Goal: Information Seeking & Learning: Compare options

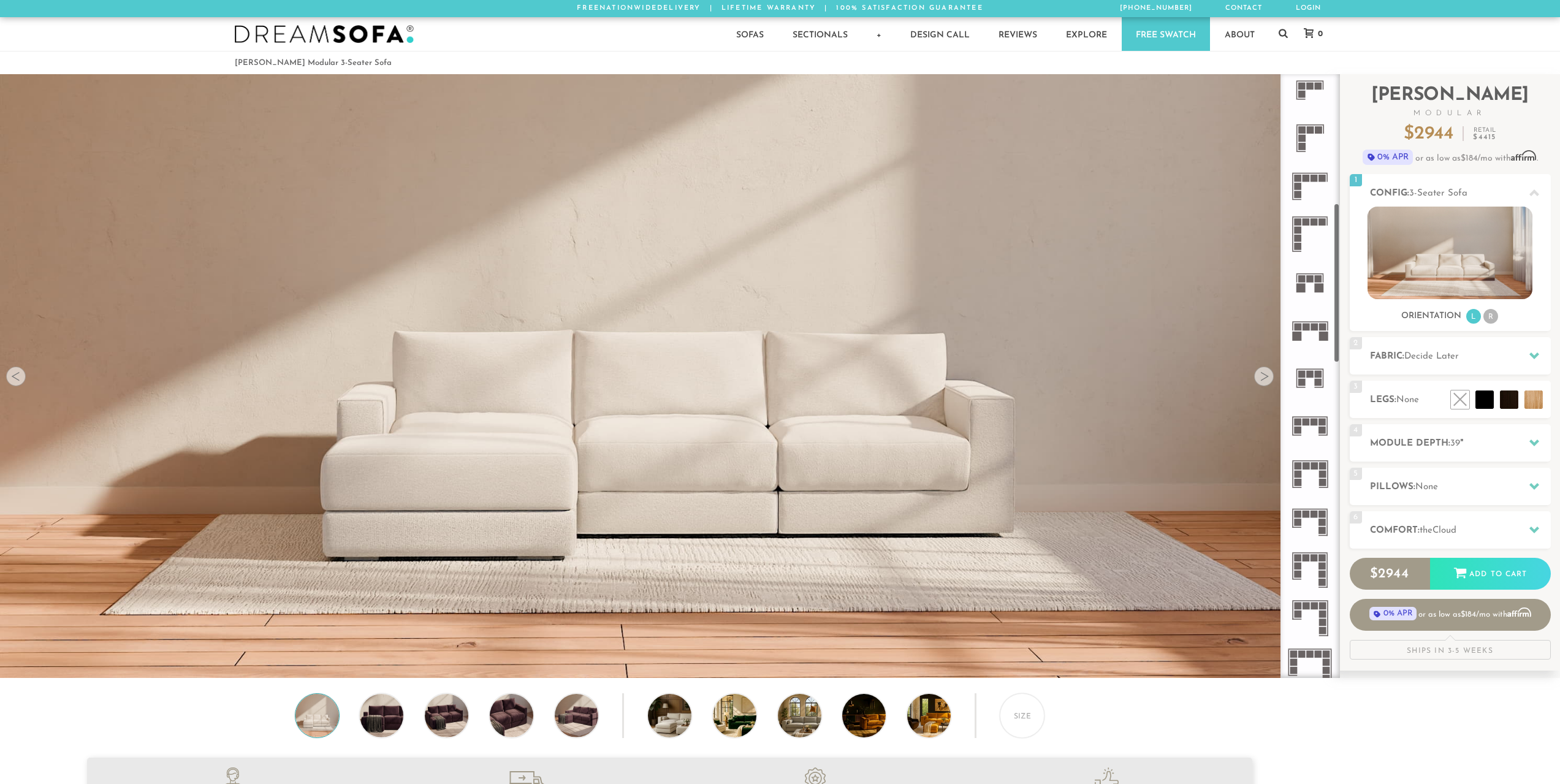
scroll to position [491, 0]
click at [1319, 467] on icon at bounding box center [1310, 471] width 48 height 48
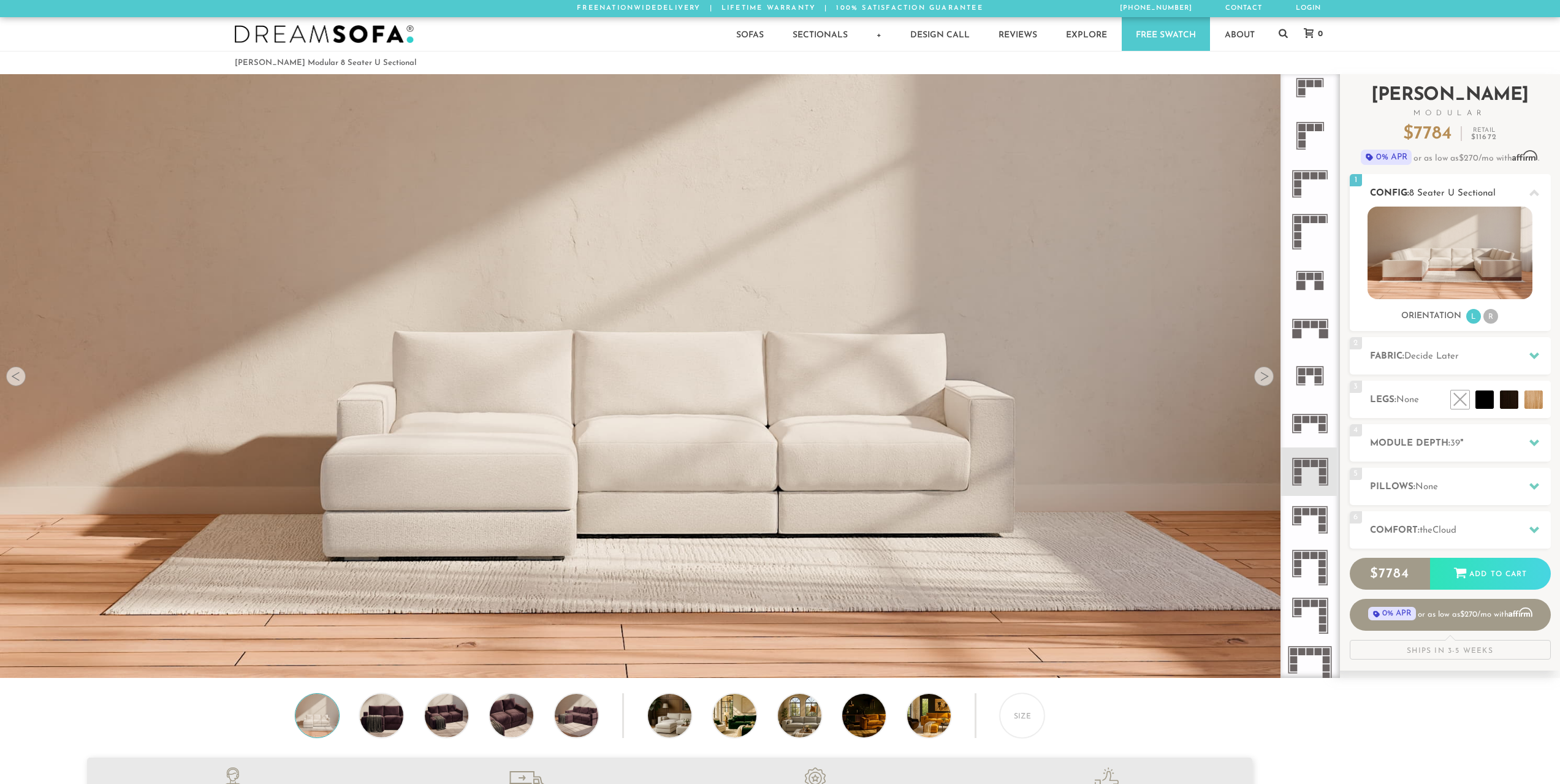
click at [1491, 318] on li "R" at bounding box center [1491, 317] width 15 height 15
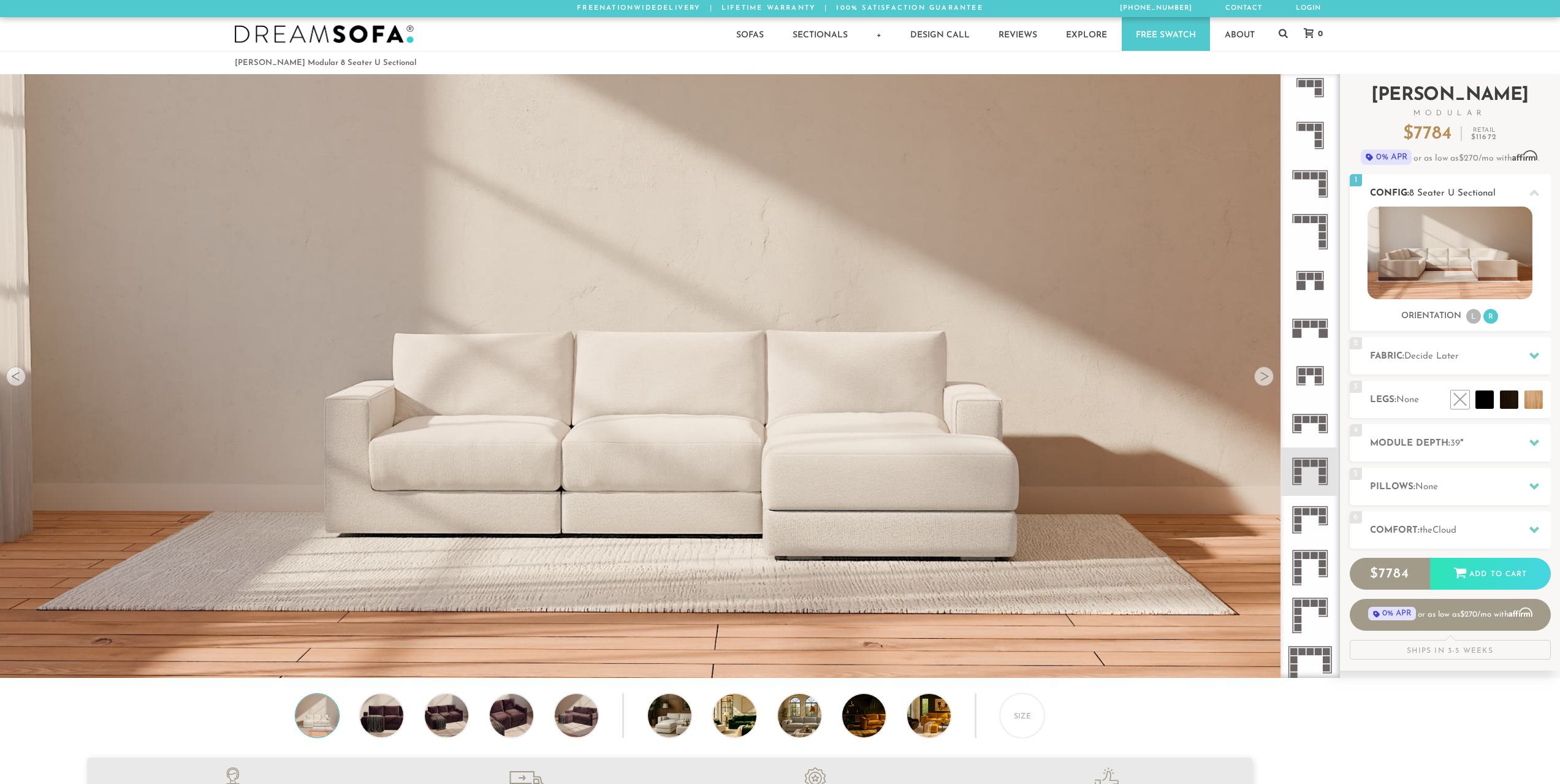
click at [1471, 319] on li "L" at bounding box center [1474, 317] width 15 height 15
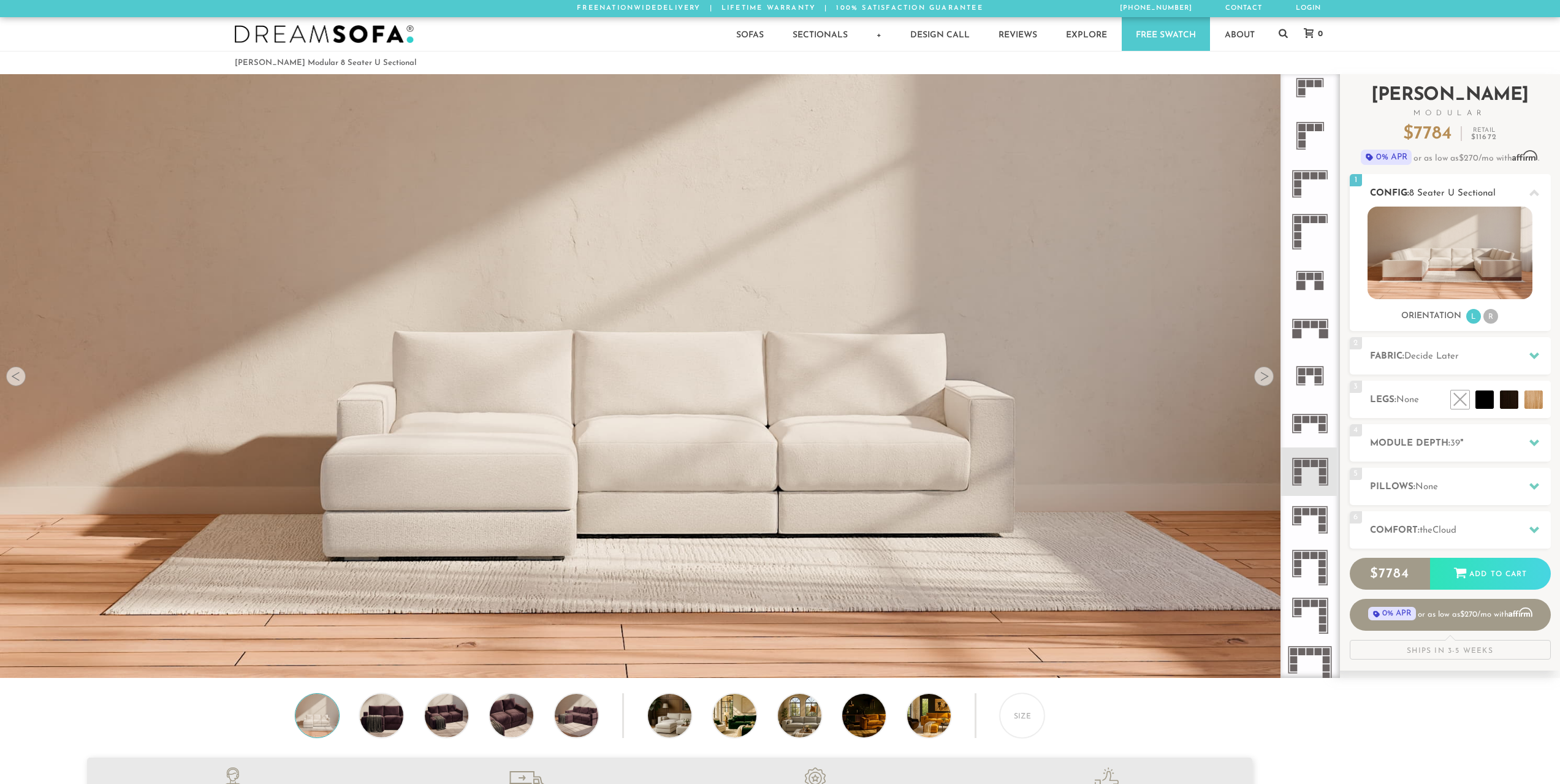
click at [1488, 319] on li "R" at bounding box center [1491, 317] width 15 height 15
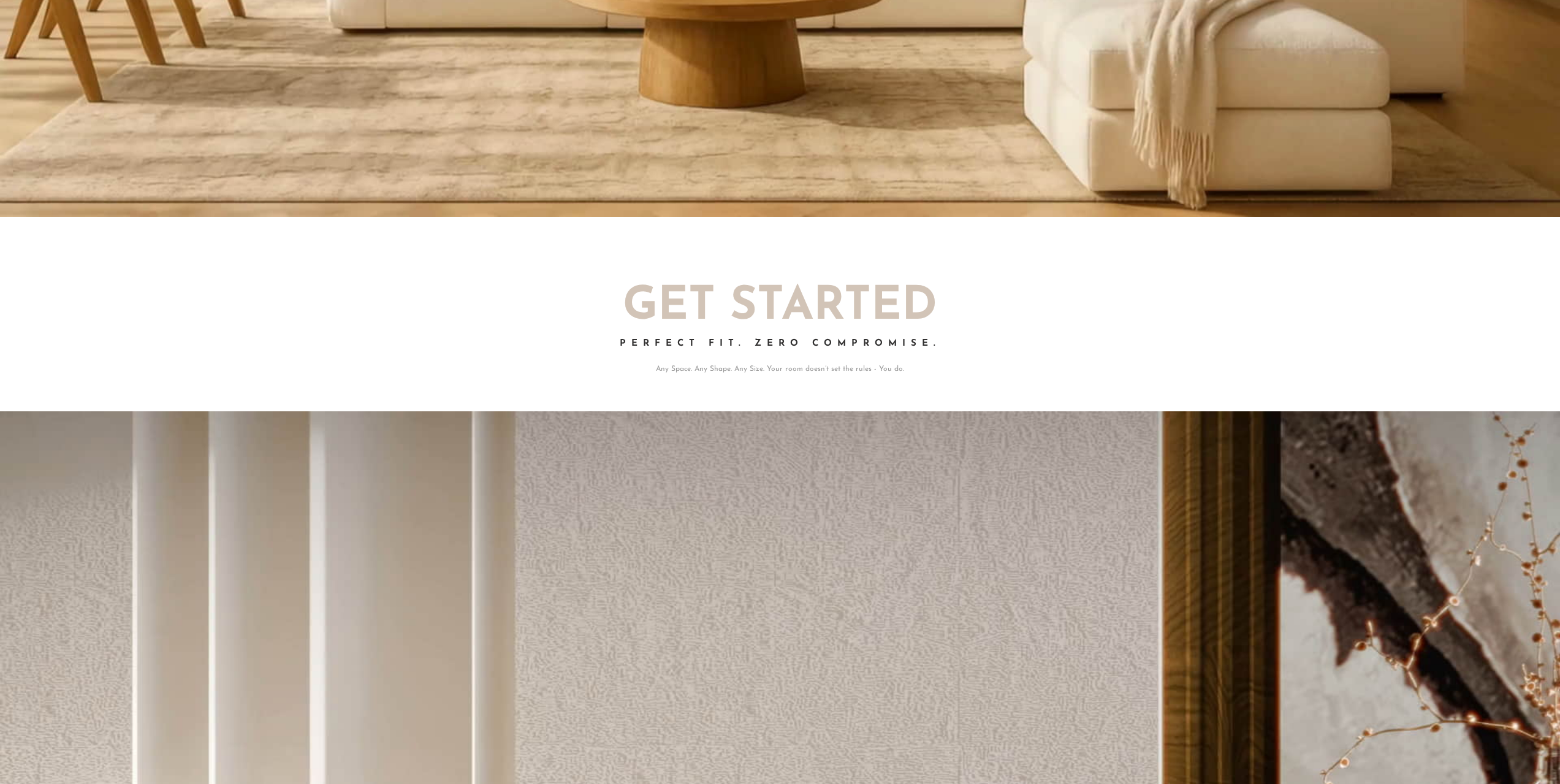
scroll to position [3073, 0]
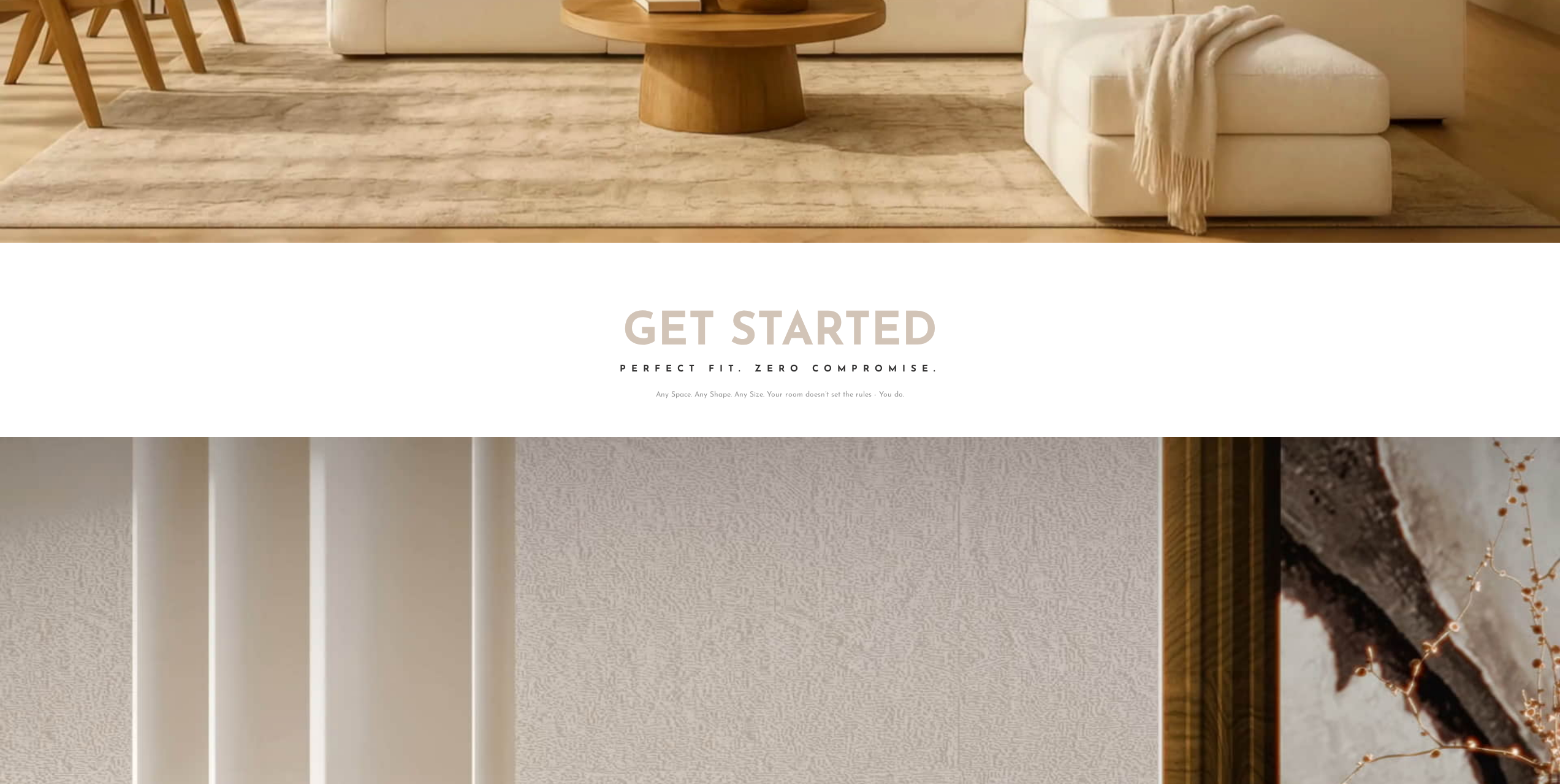
click at [774, 343] on h2 "Get Started" at bounding box center [781, 333] width 674 height 46
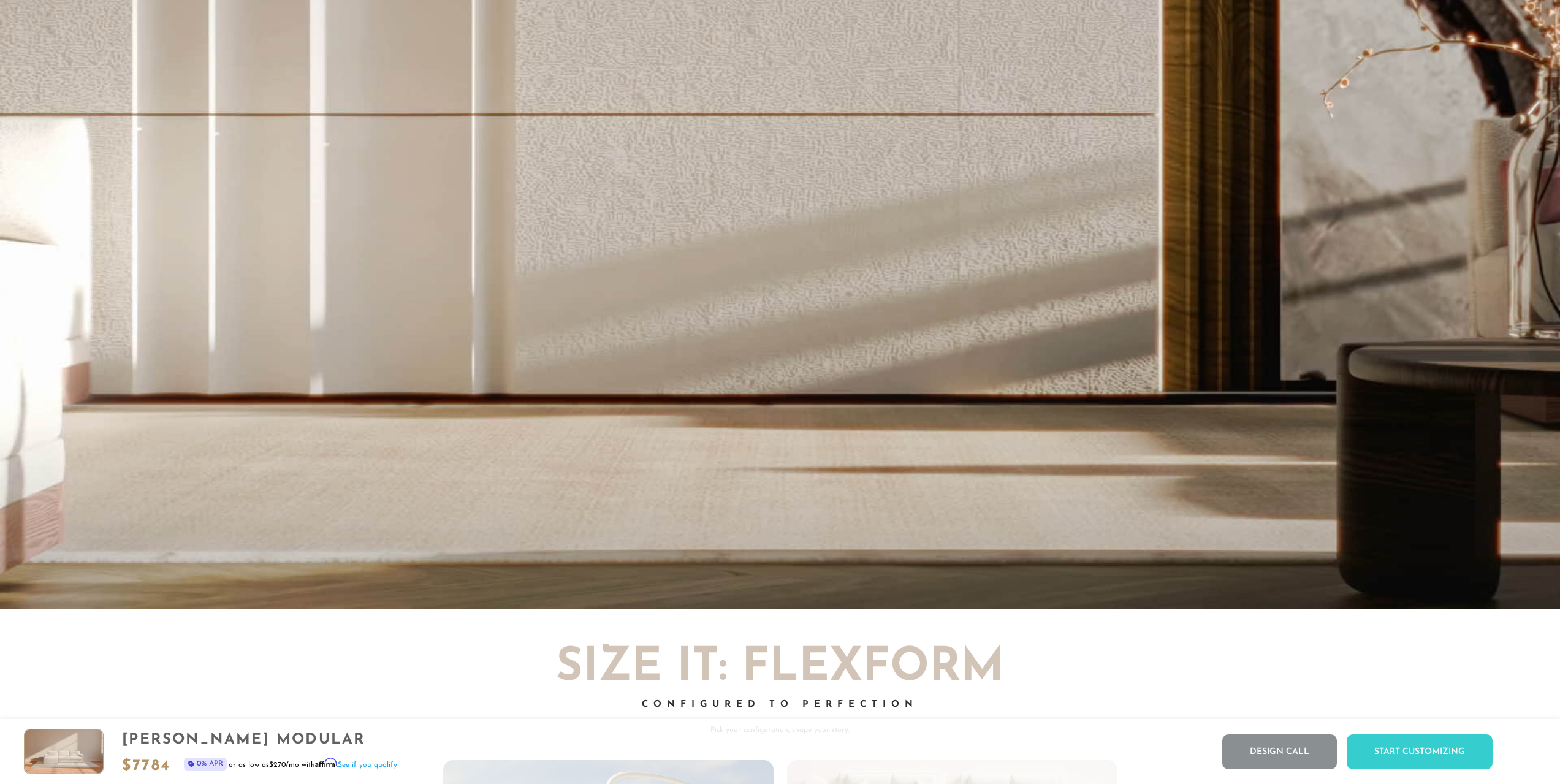
scroll to position [3780, 0]
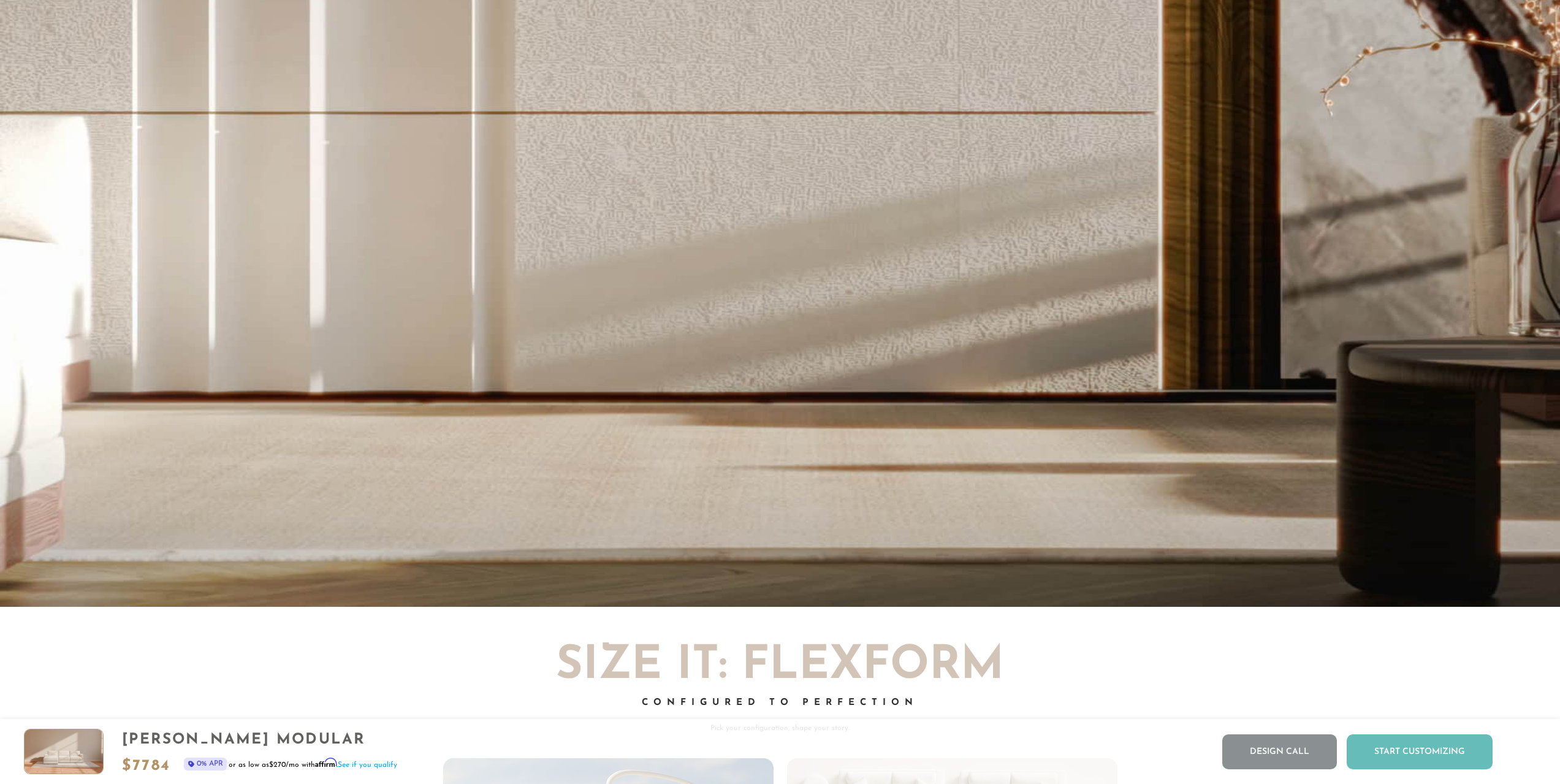
click at [1422, 759] on div "Start Customizing" at bounding box center [1420, 751] width 146 height 35
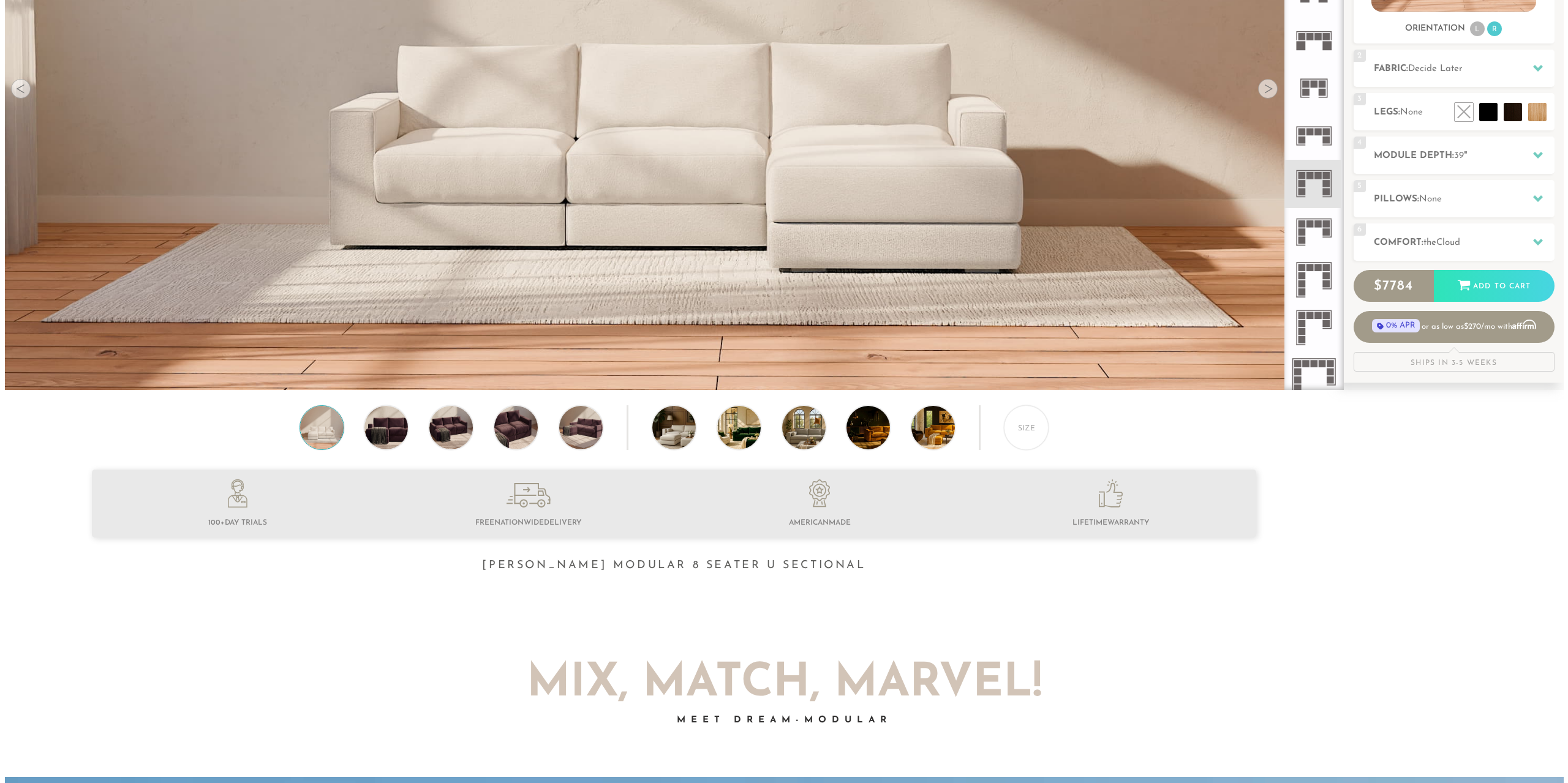
scroll to position [0, 0]
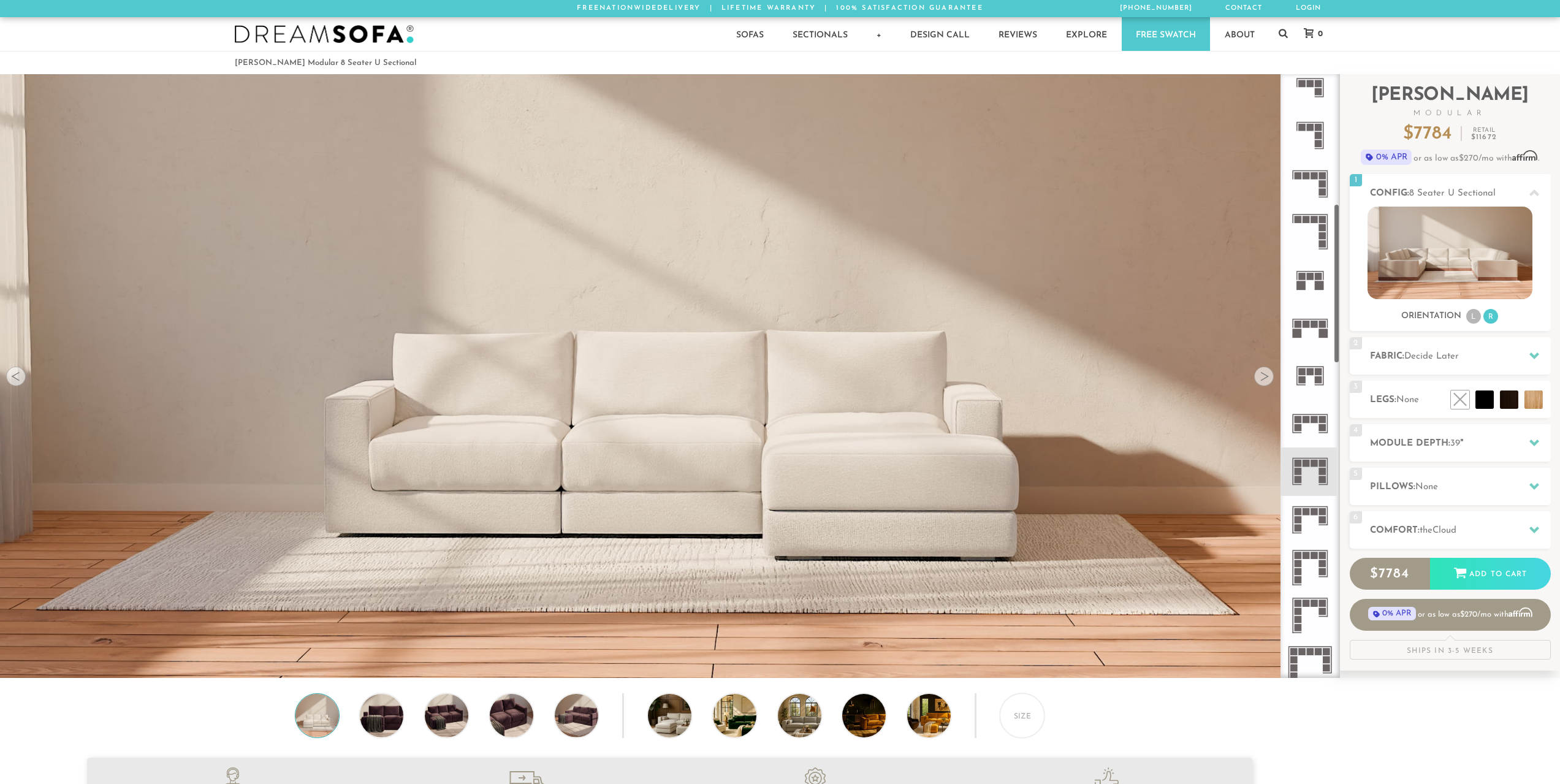
click at [861, 453] on img at bounding box center [669, 636] width 1340 height 1339
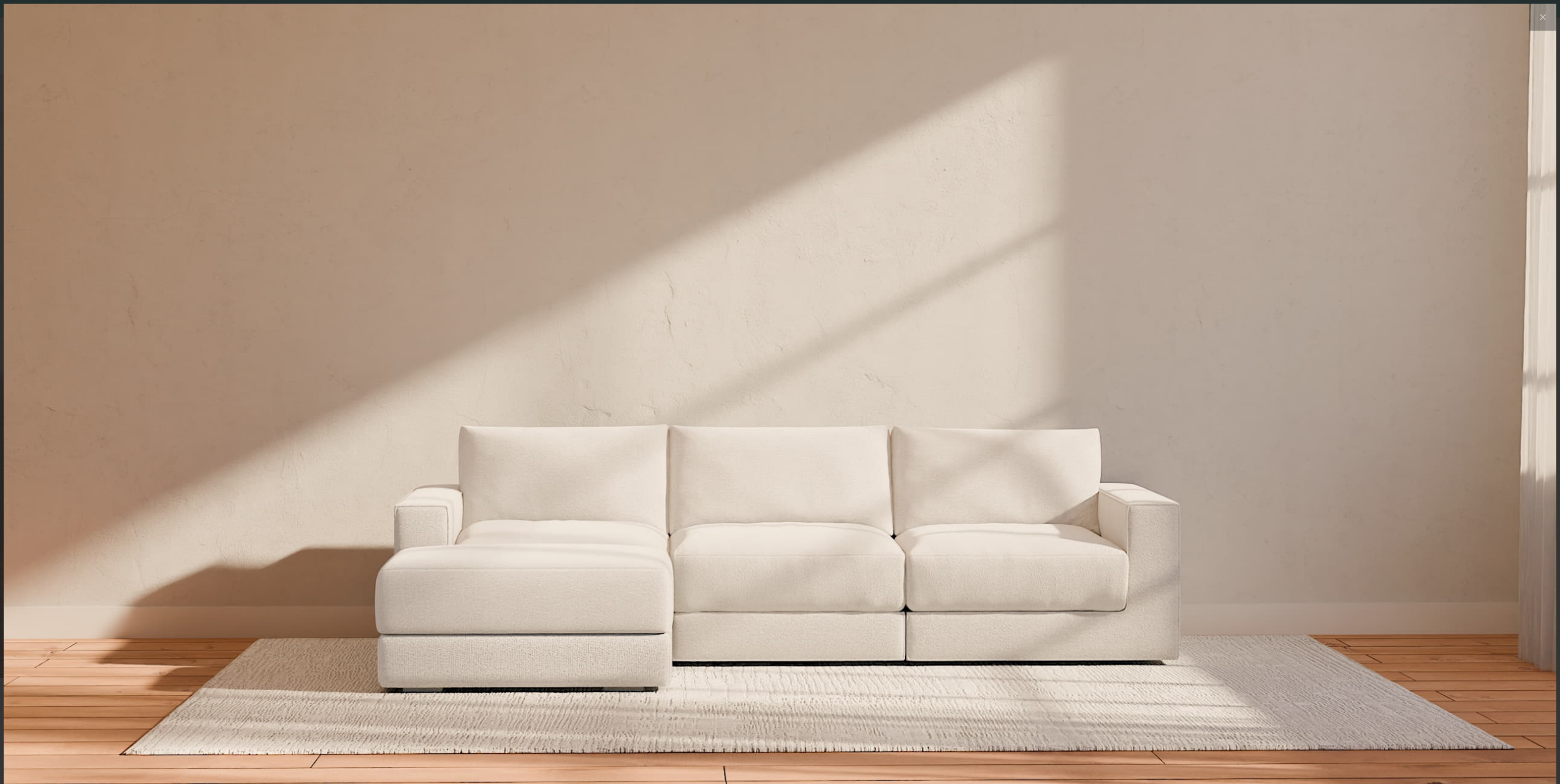
scroll to position [15830, 1560]
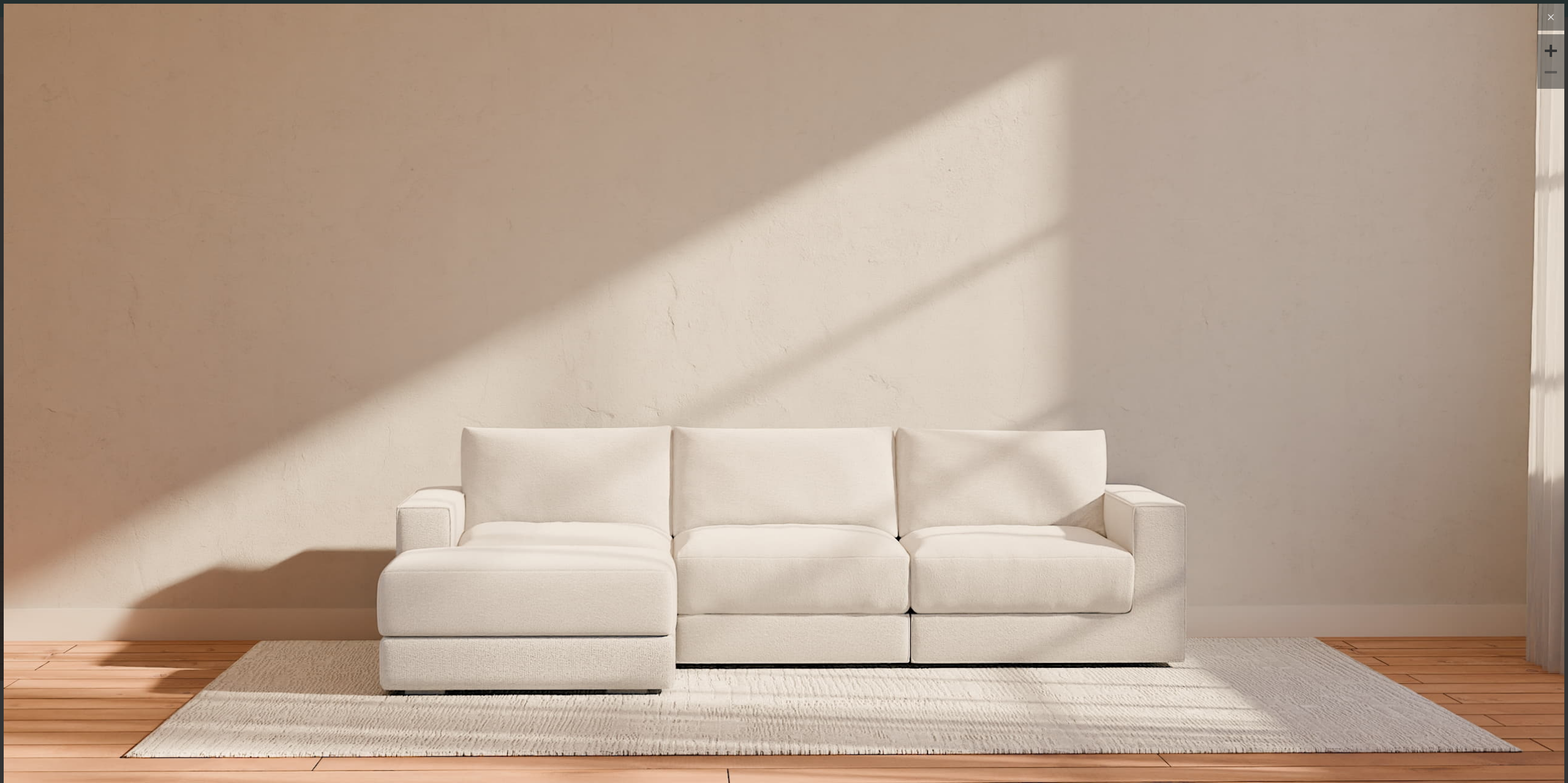
click at [1551, 9] on button at bounding box center [1551, 17] width 27 height 27
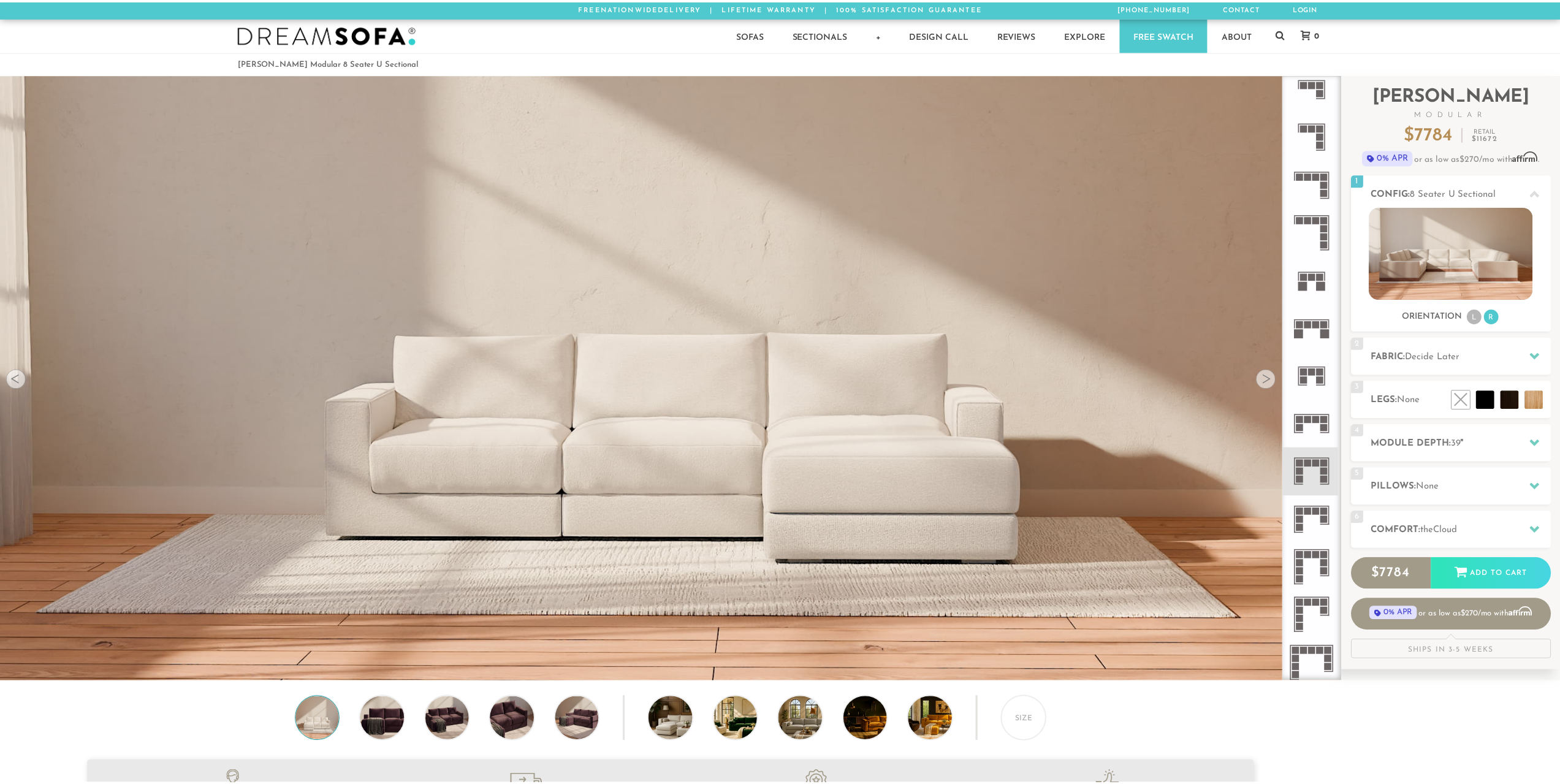
scroll to position [15808, 1551]
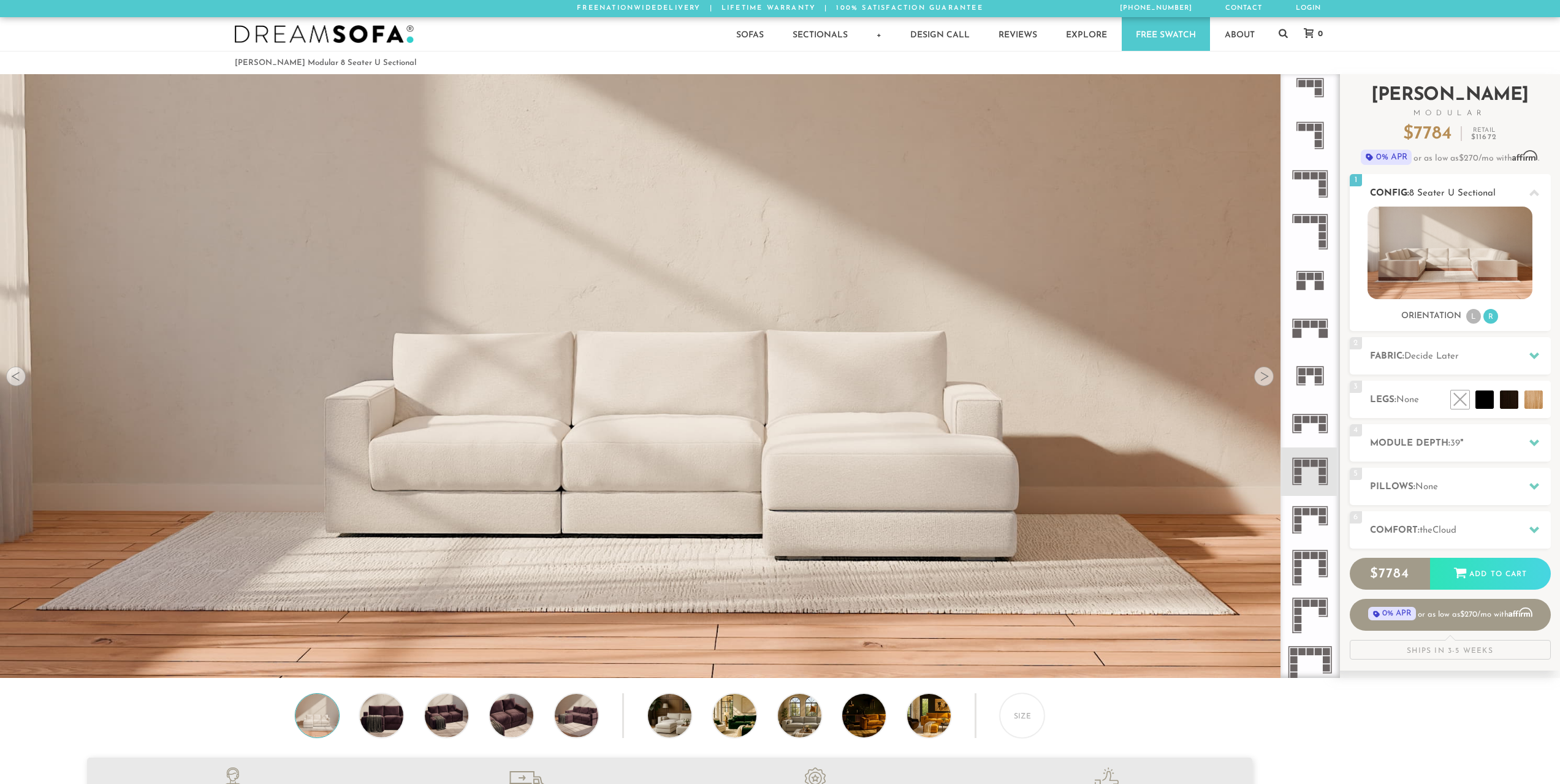
click at [1511, 312] on div "Orientation L R" at bounding box center [1450, 317] width 201 height 16
click at [1540, 190] on div at bounding box center [1535, 192] width 26 height 25
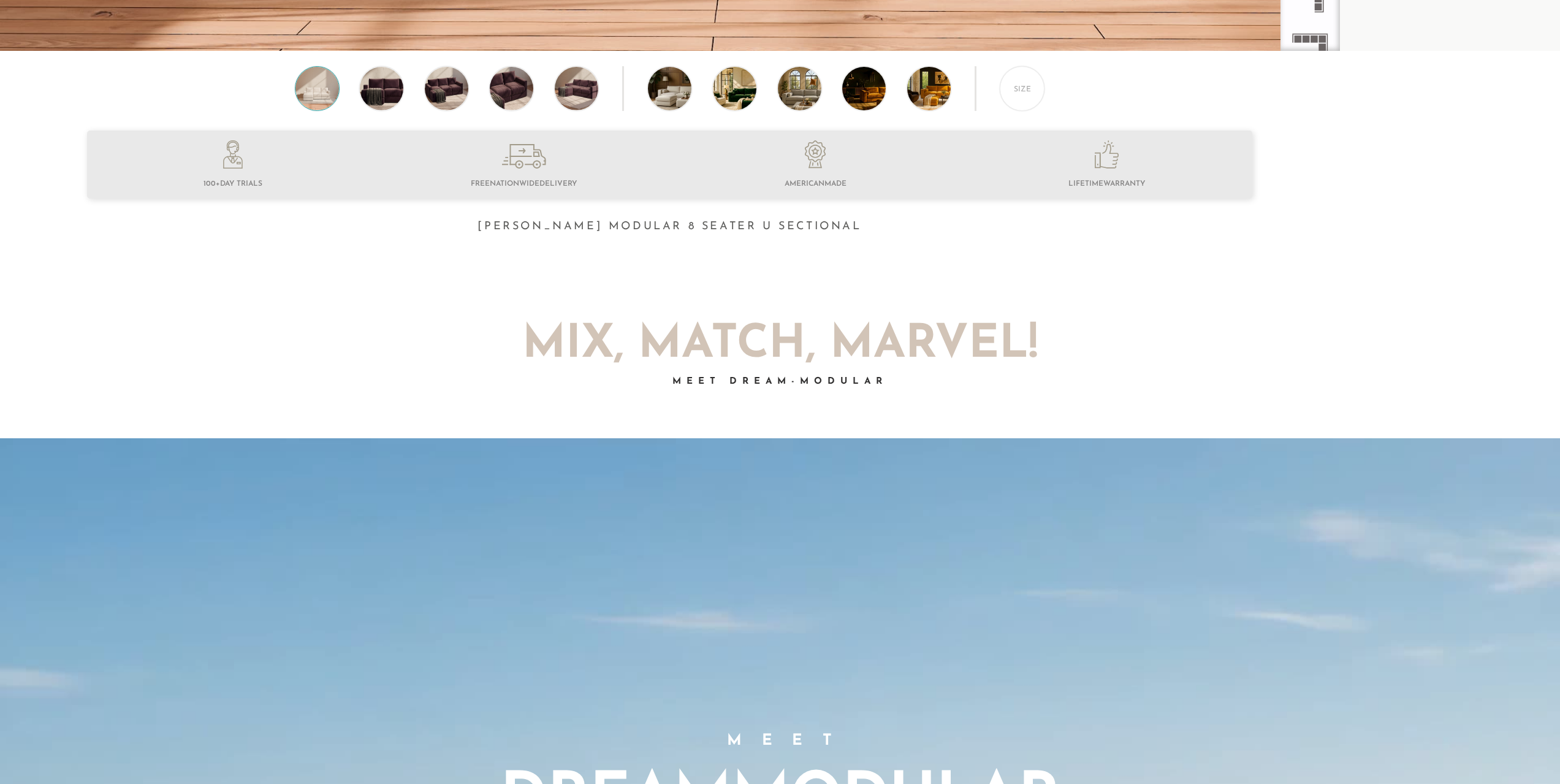
scroll to position [628, 0]
click at [925, 344] on h2 "Mix, Match, Marvel!" at bounding box center [781, 345] width 674 height 46
click at [844, 356] on h2 "Mix, Match, Marvel!" at bounding box center [781, 345] width 674 height 46
click at [789, 365] on h2 "Mix, Match, Marvel!" at bounding box center [781, 345] width 674 height 46
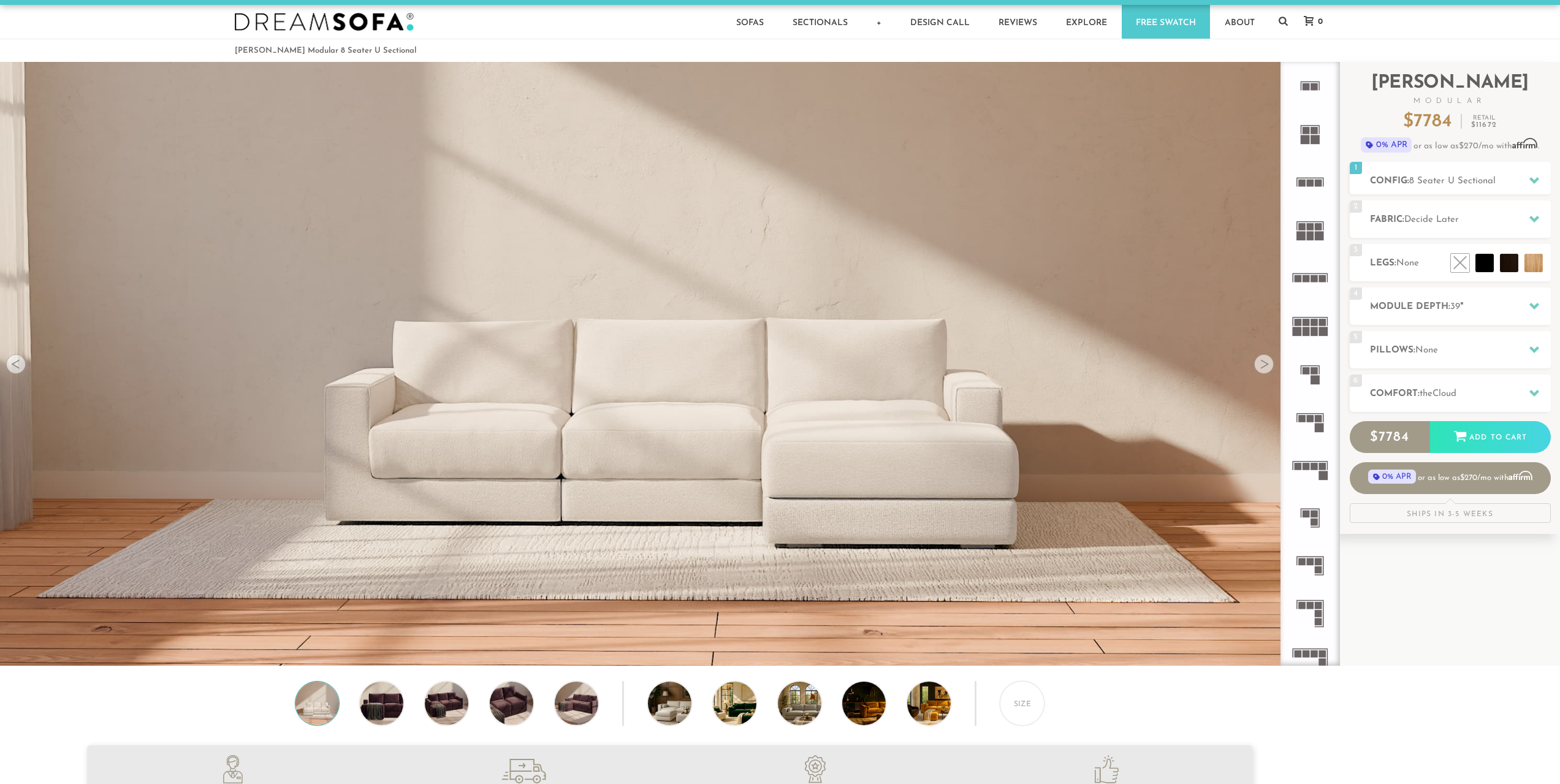
scroll to position [0, 0]
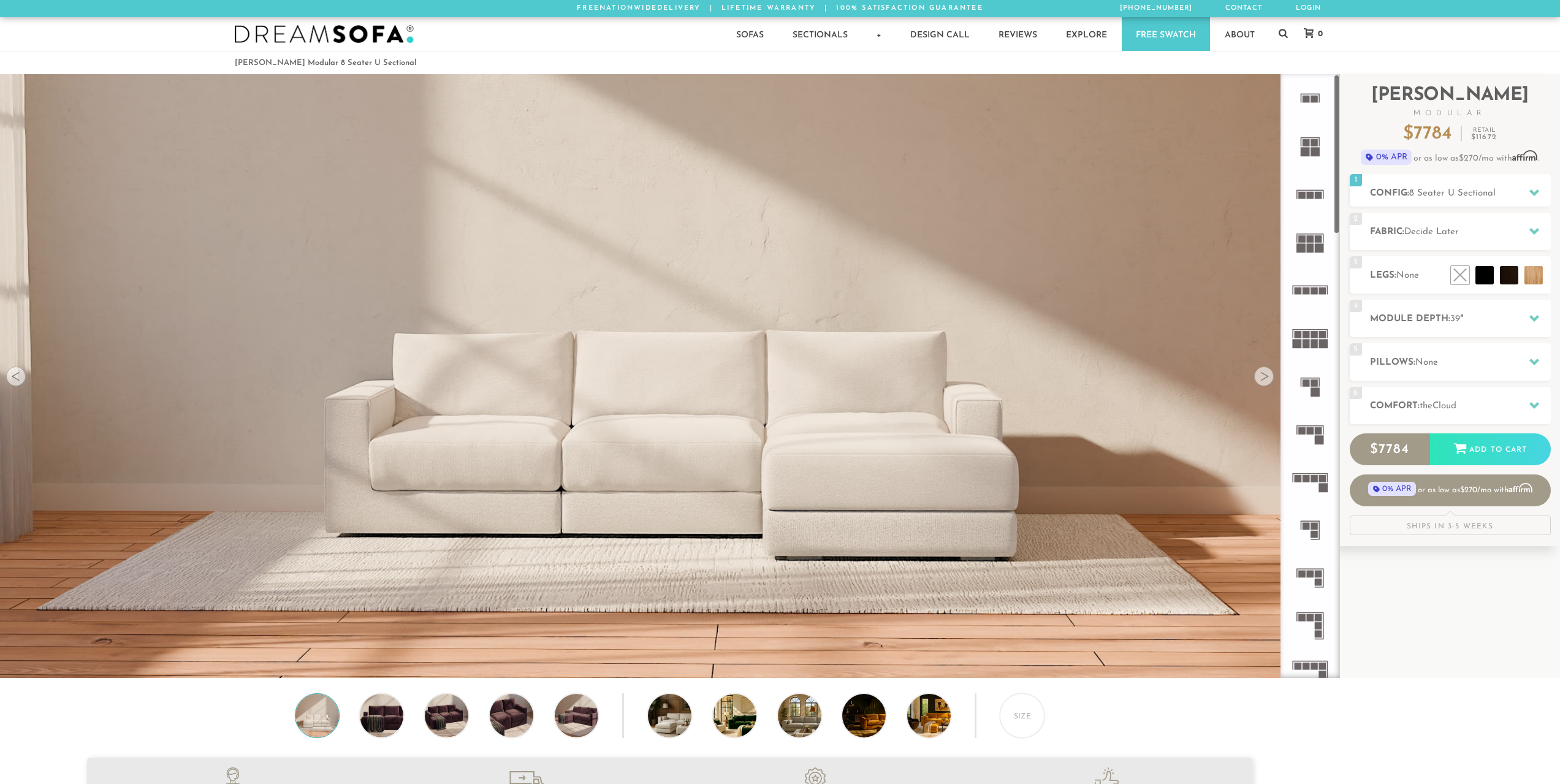
click at [1315, 390] on rect at bounding box center [1315, 392] width 9 height 9
click at [1319, 388] on icon at bounding box center [1310, 386] width 48 height 48
click at [1317, 435] on icon at bounding box center [1310, 434] width 48 height 48
click at [1318, 495] on icon at bounding box center [1310, 482] width 48 height 48
click at [1303, 394] on icon at bounding box center [1310, 386] width 48 height 48
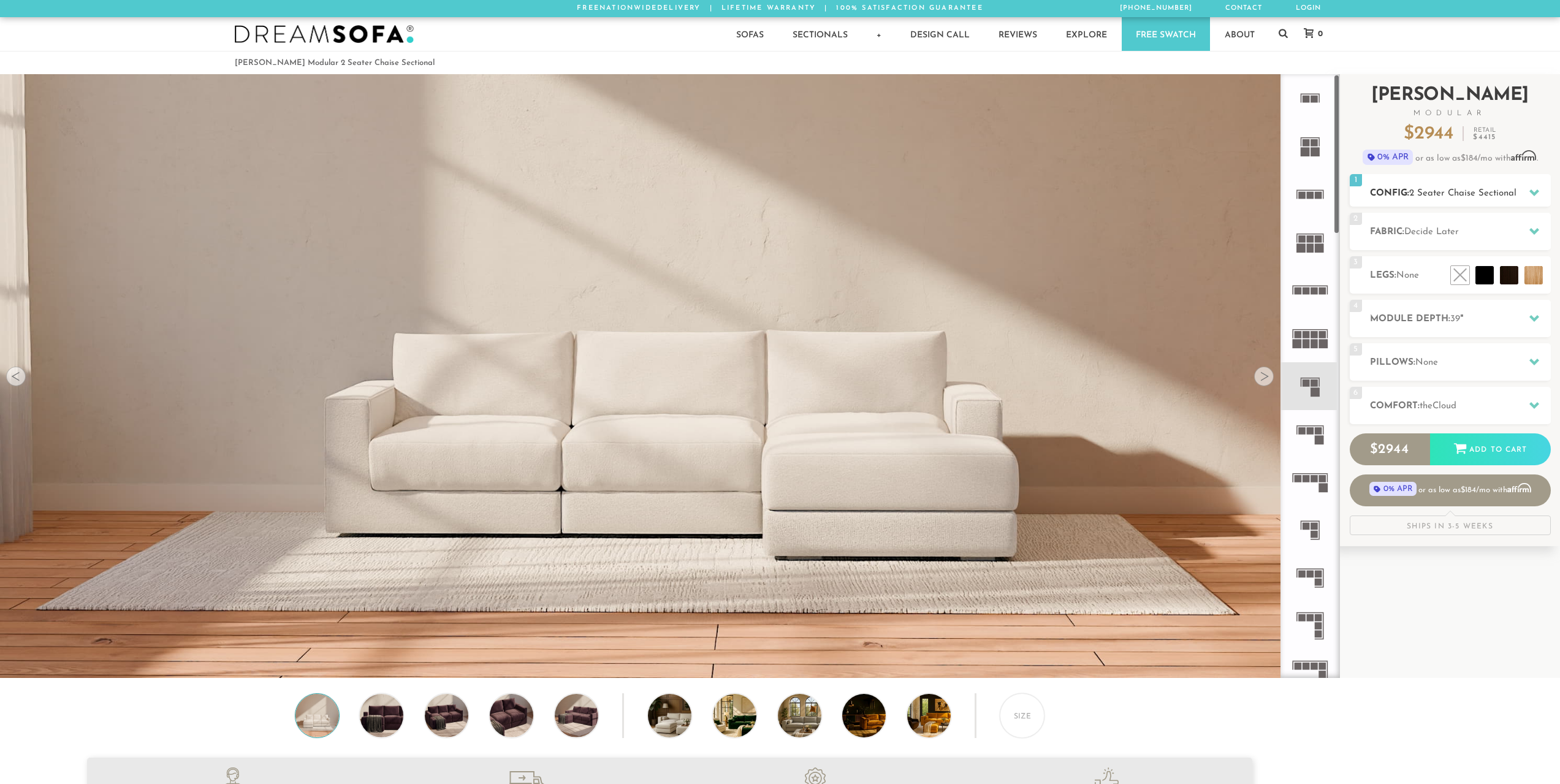
click at [1451, 195] on span "2 Seater Chaise Sectional" at bounding box center [1462, 193] width 107 height 9
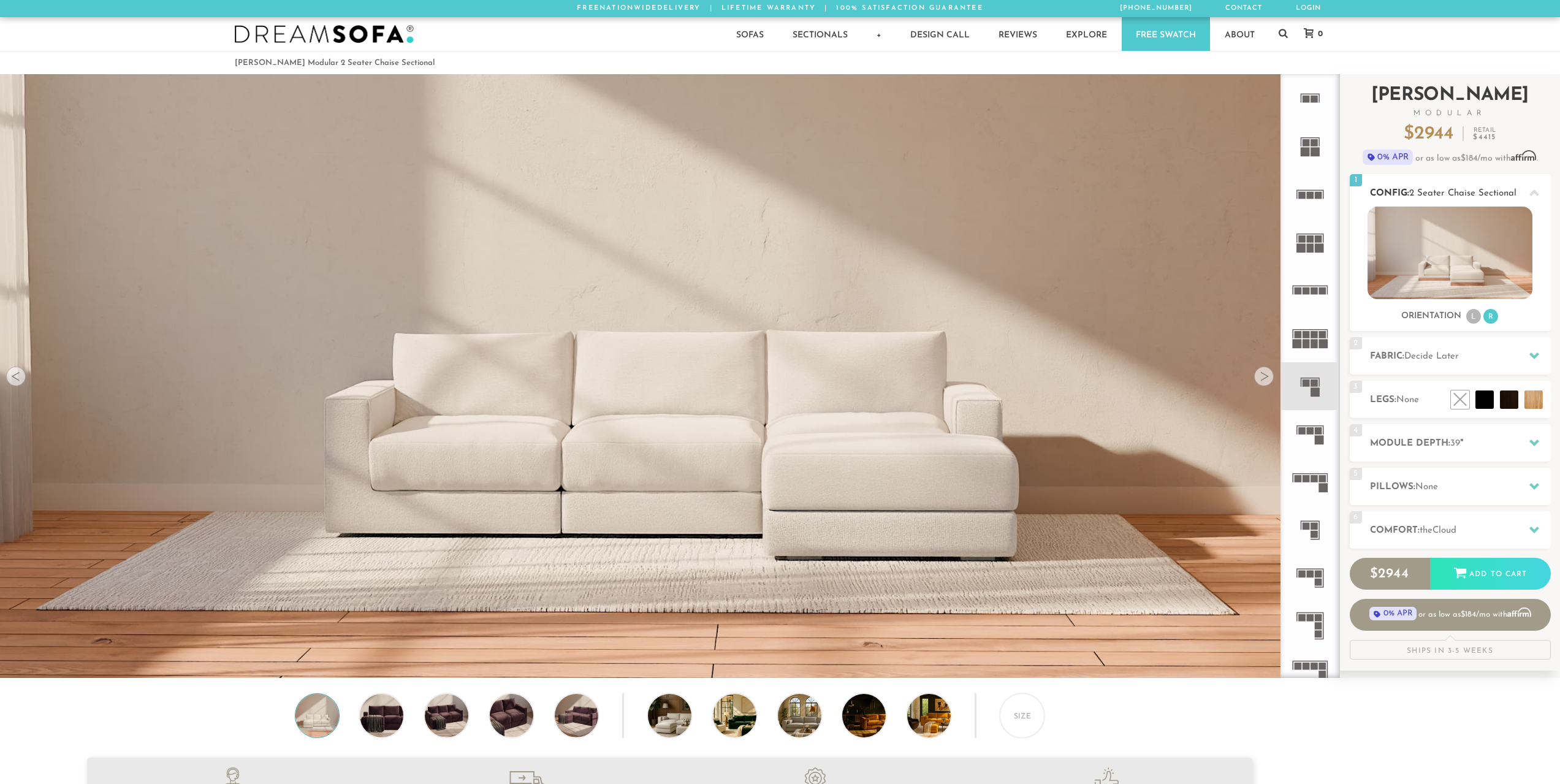
click at [1476, 194] on span "2 Seater Chaise Sectional" at bounding box center [1462, 193] width 107 height 9
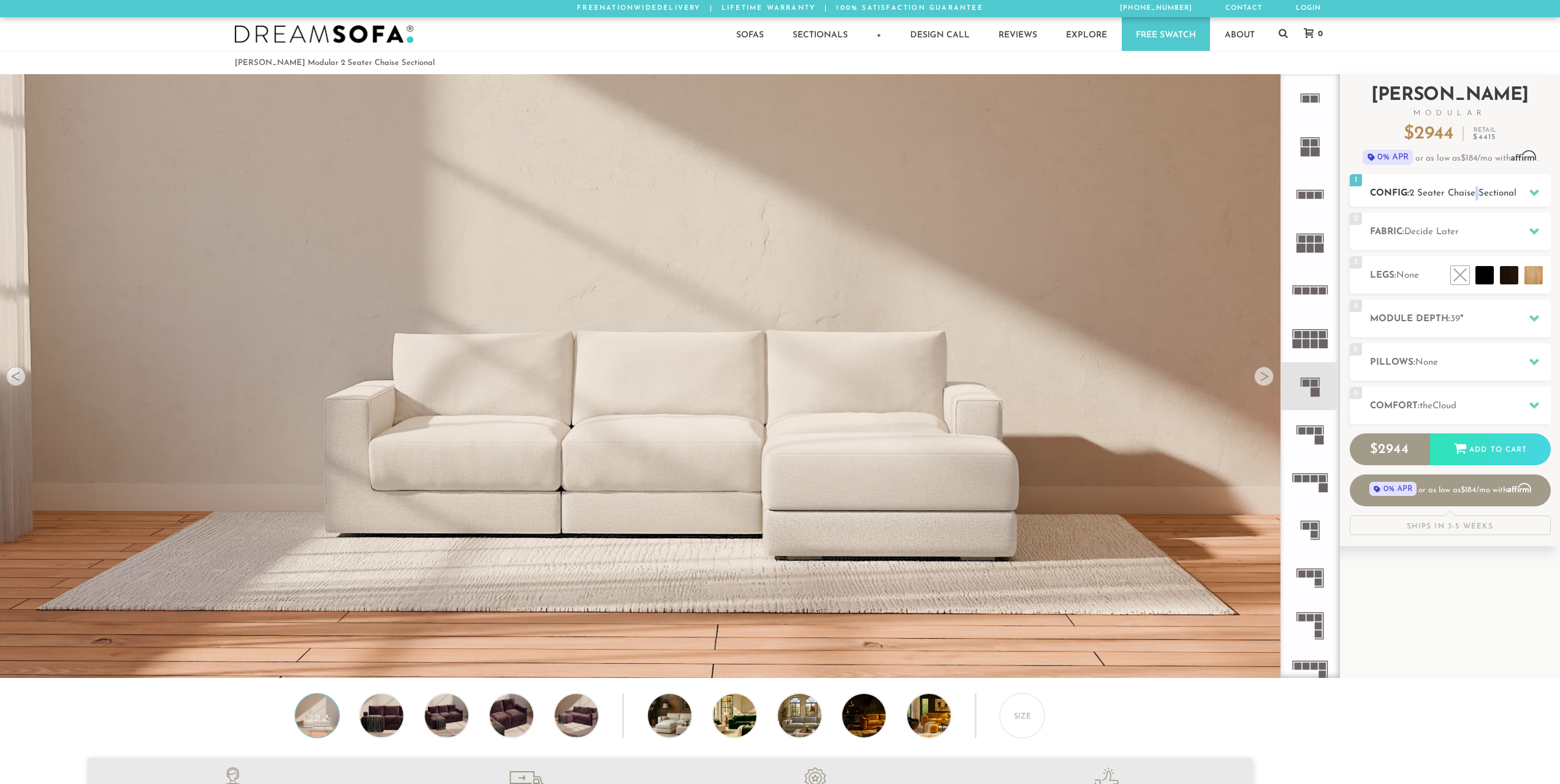
click at [1475, 194] on span "2 Seater Chaise Sectional" at bounding box center [1462, 193] width 107 height 9
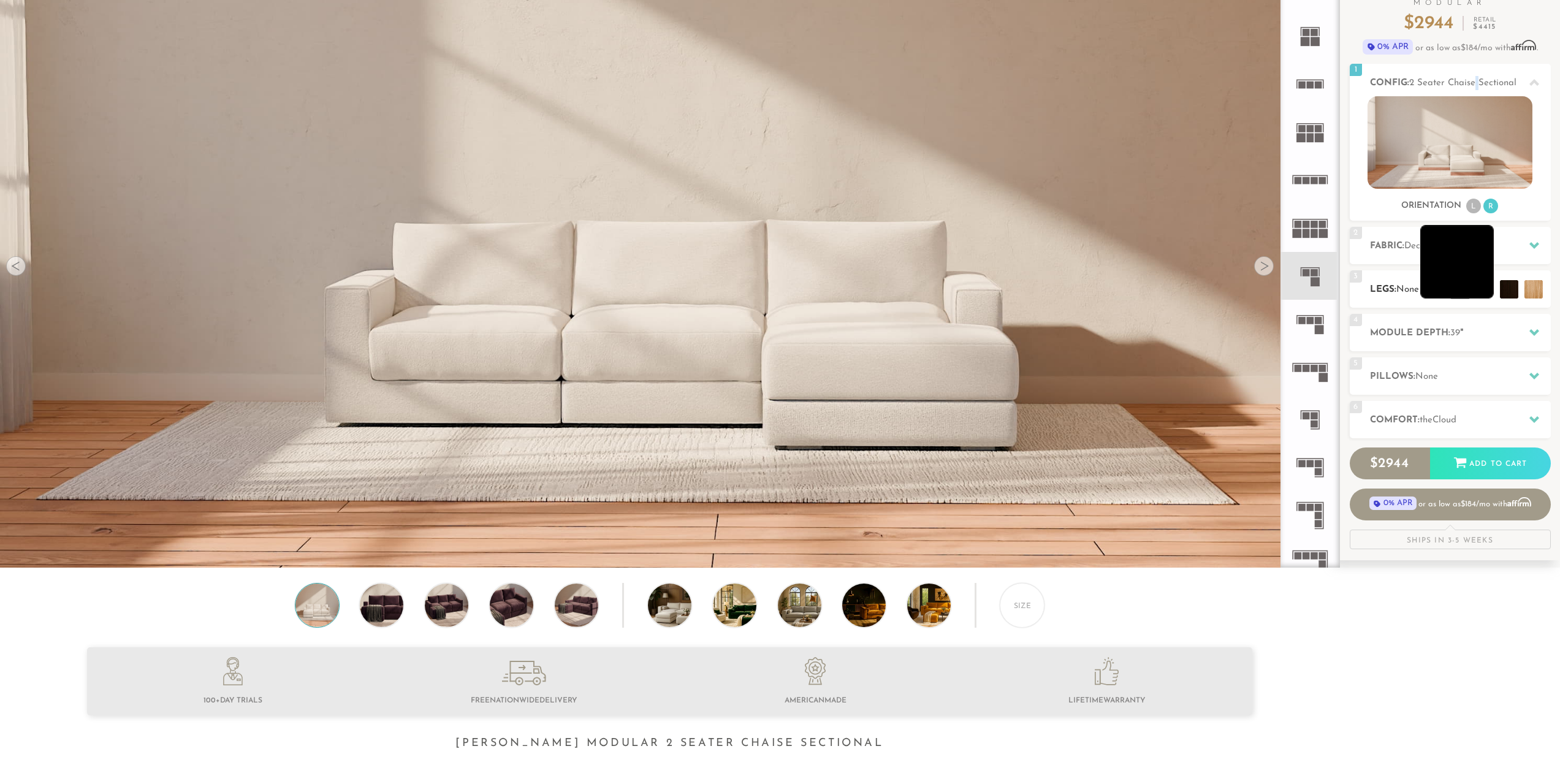
scroll to position [123, 0]
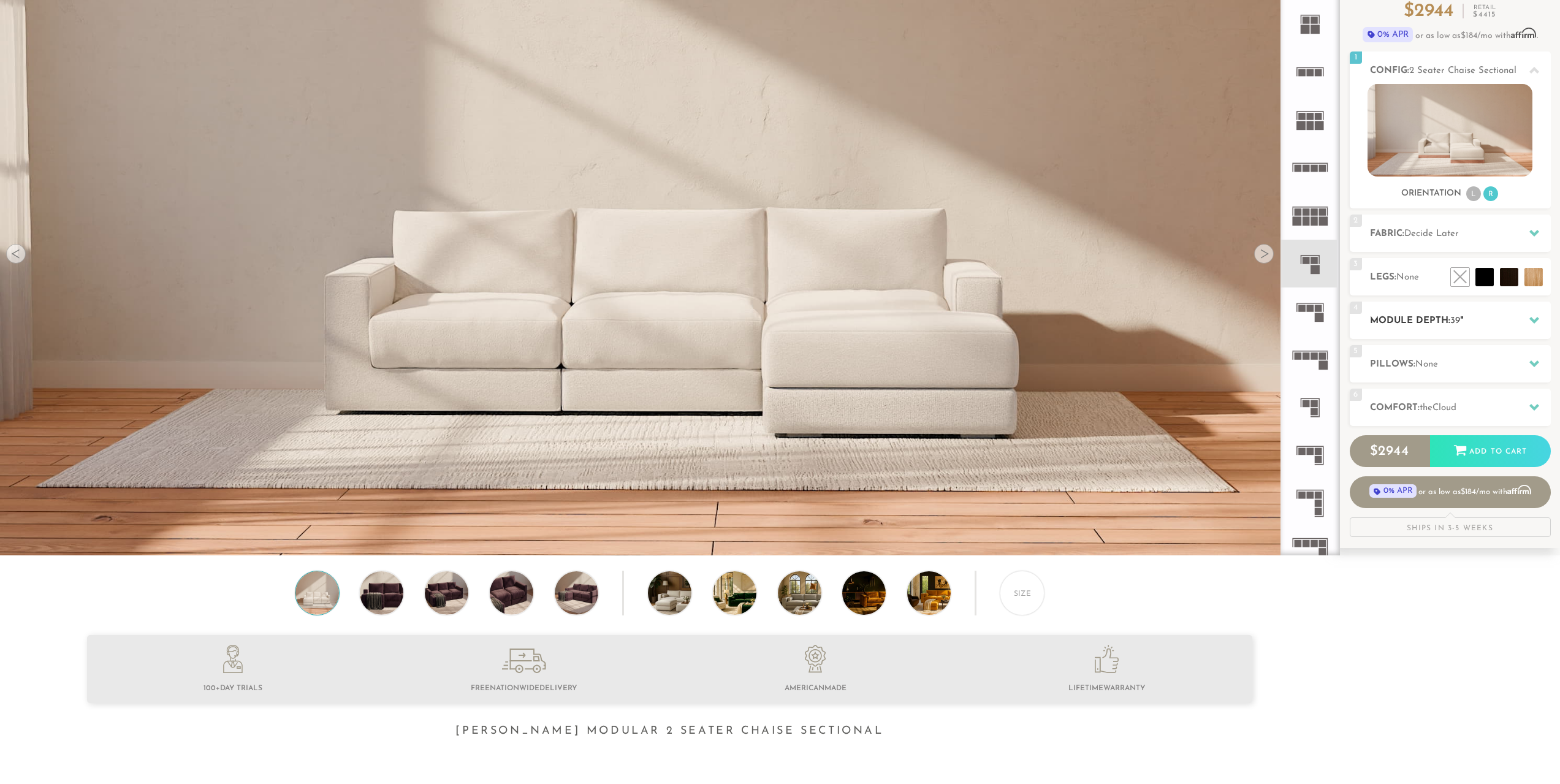
click at [1495, 317] on h2 "Module Depth: 39 "" at bounding box center [1460, 321] width 181 height 14
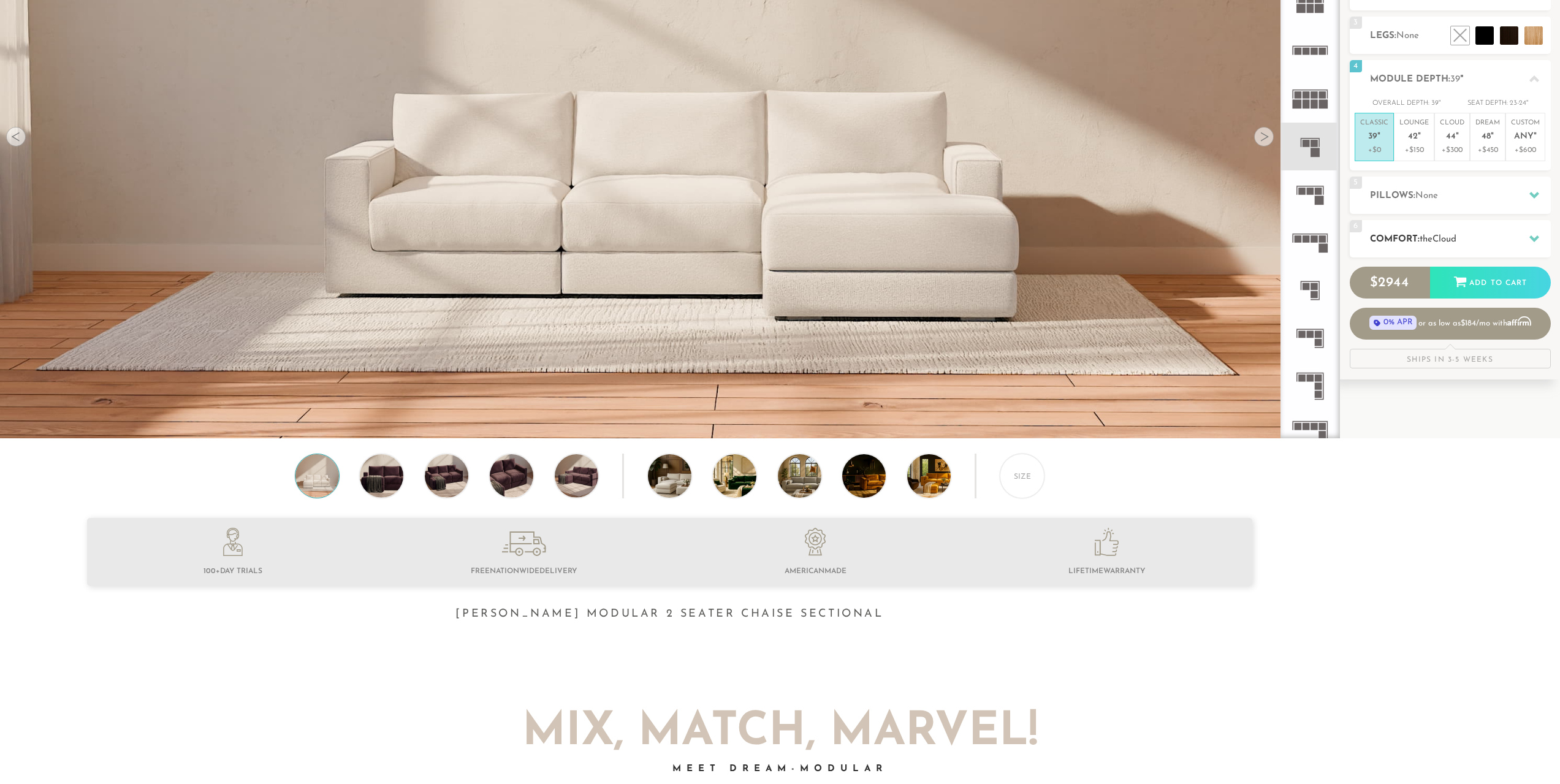
scroll to position [0, 0]
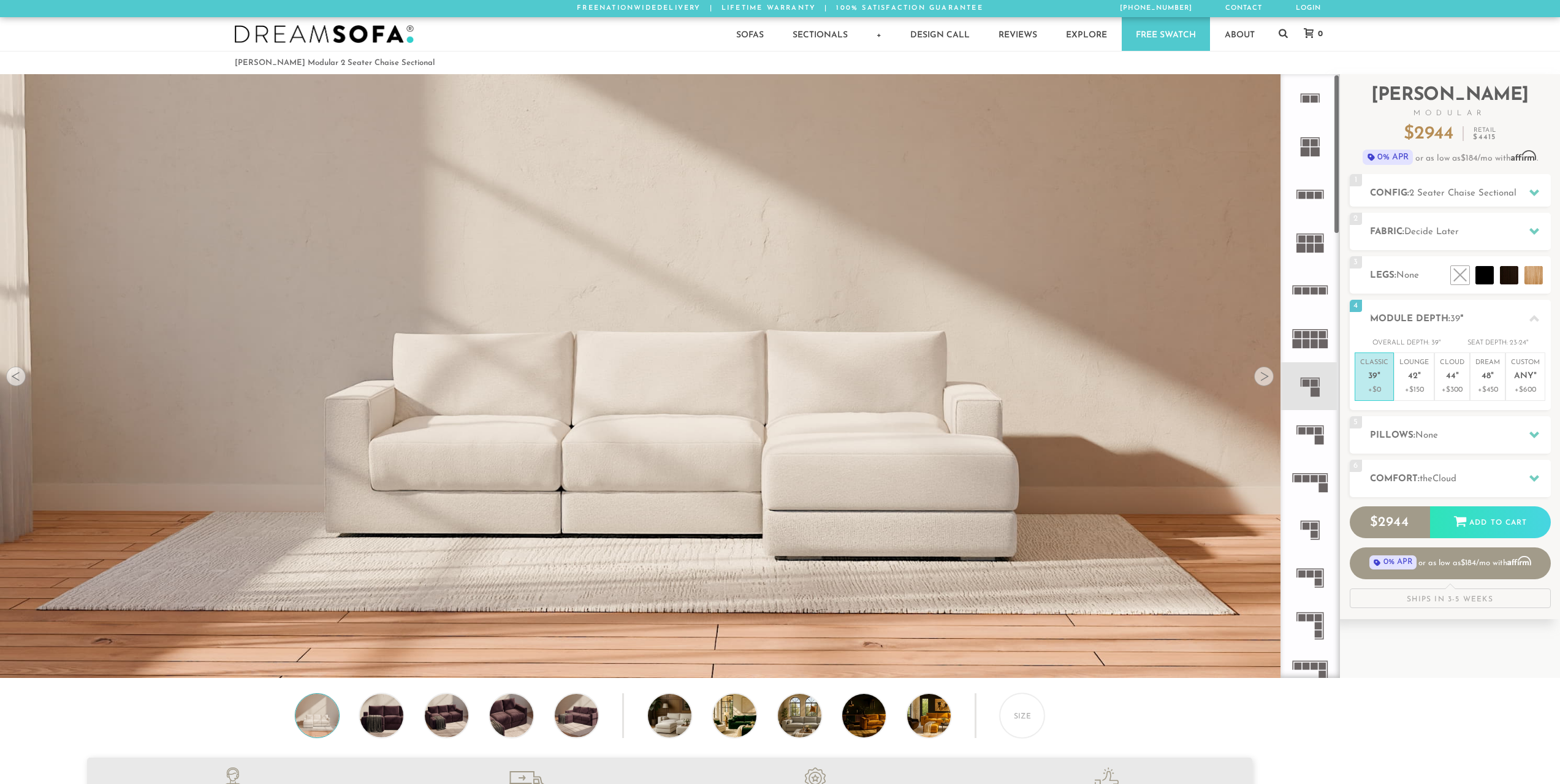
click at [1308, 85] on icon at bounding box center [1310, 98] width 48 height 48
click at [1314, 139] on icon at bounding box center [1310, 146] width 48 height 48
